Goal: Task Accomplishment & Management: Complete application form

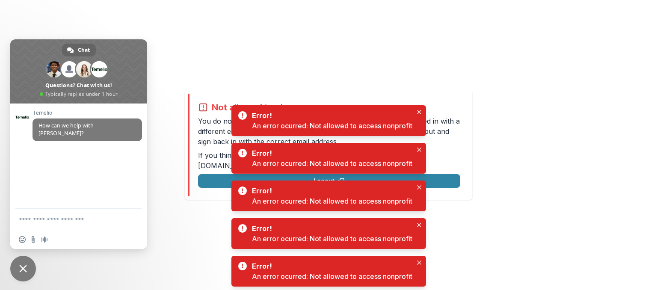
click at [577, 40] on div "Not allowed to view page You do not have permission to view the page. It is lik…" at bounding box center [328, 145] width 657 height 290
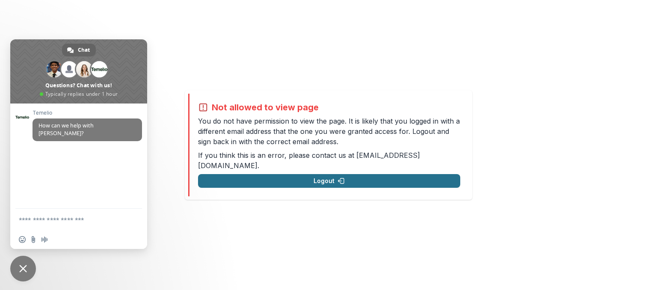
click at [315, 176] on button "Logout" at bounding box center [329, 181] width 262 height 14
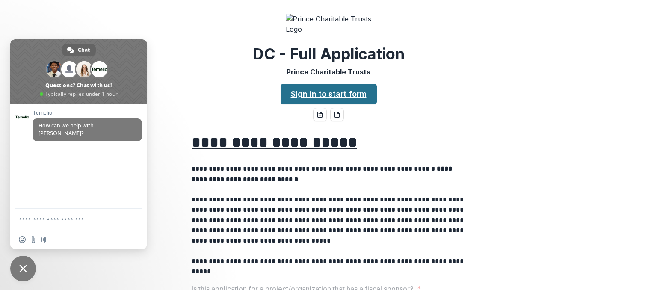
click at [332, 104] on link "Sign in to start form" at bounding box center [329, 94] width 96 height 21
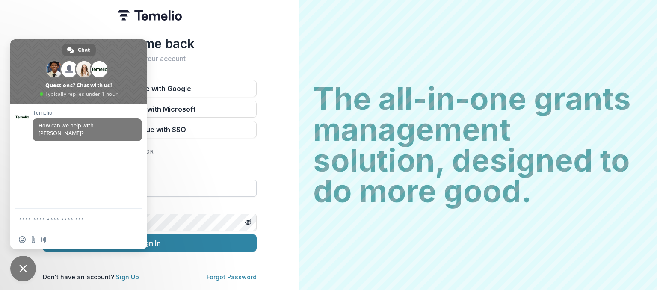
click at [186, 187] on input at bounding box center [150, 188] width 214 height 17
click at [243, 59] on h2 "Sign into your account" at bounding box center [150, 59] width 214 height 8
click at [23, 266] on span "Close chat" at bounding box center [23, 269] width 8 height 8
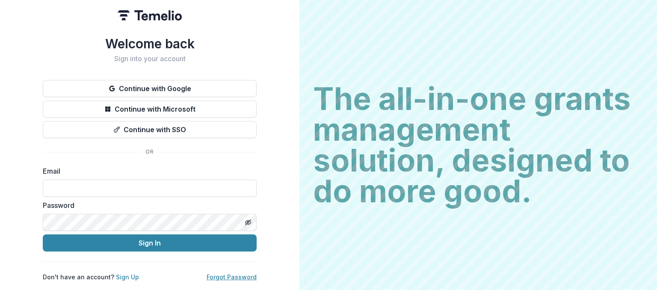
click at [232, 273] on link "Forgot Password" at bounding box center [232, 276] width 50 height 7
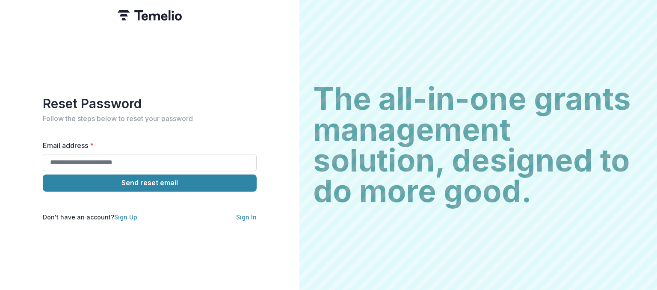
click at [145, 159] on input "Email address *" at bounding box center [150, 162] width 214 height 17
type input "**********"
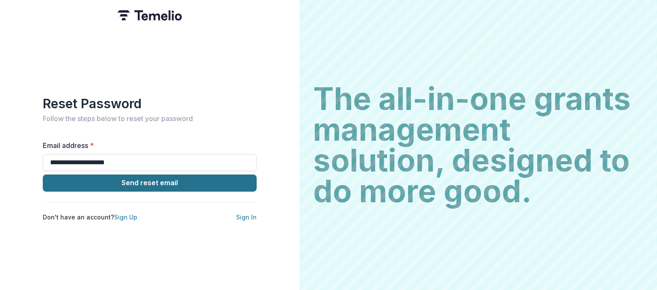
click at [132, 182] on button "Send reset email" at bounding box center [150, 183] width 214 height 17
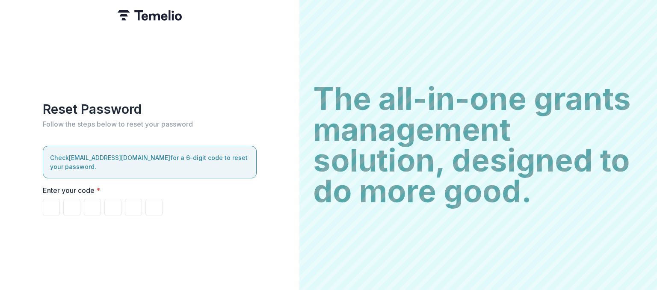
click at [132, 185] on label "Enter your code *" at bounding box center [147, 190] width 209 height 10
click at [53, 201] on input "Please enter your pin code" at bounding box center [51, 207] width 17 height 17
type input "*"
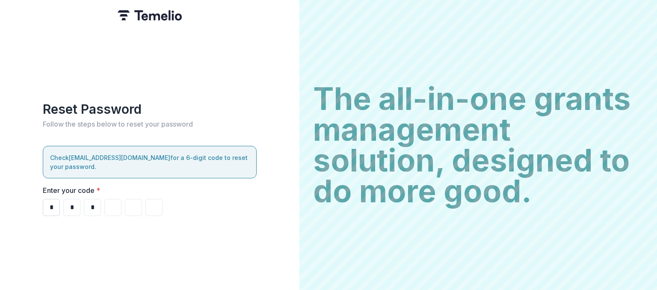
type input "*"
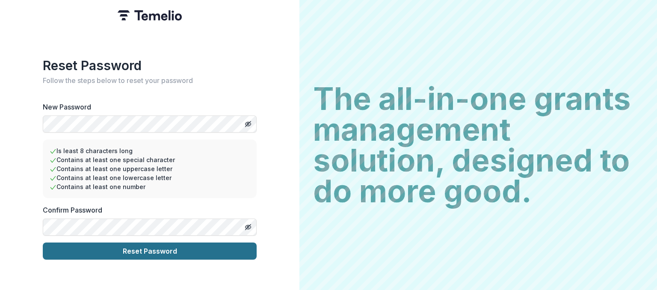
click at [145, 247] on button "Reset Password" at bounding box center [150, 251] width 214 height 17
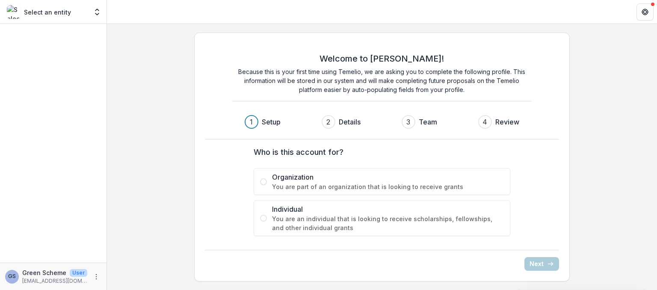
click at [269, 185] on label "Organization You are part of an organization that is looking to receive grants" at bounding box center [382, 181] width 257 height 27
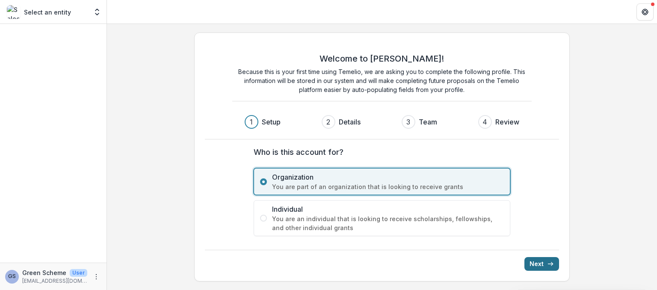
click at [544, 263] on button "Next" at bounding box center [541, 264] width 35 height 14
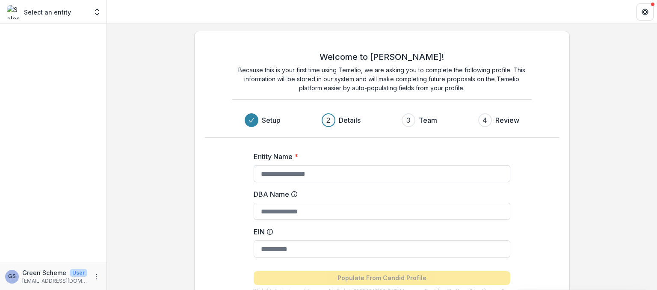
click at [291, 174] on input "Entity Name *" at bounding box center [382, 173] width 257 height 17
type input "**********"
